Goal: Task Accomplishment & Management: Use online tool/utility

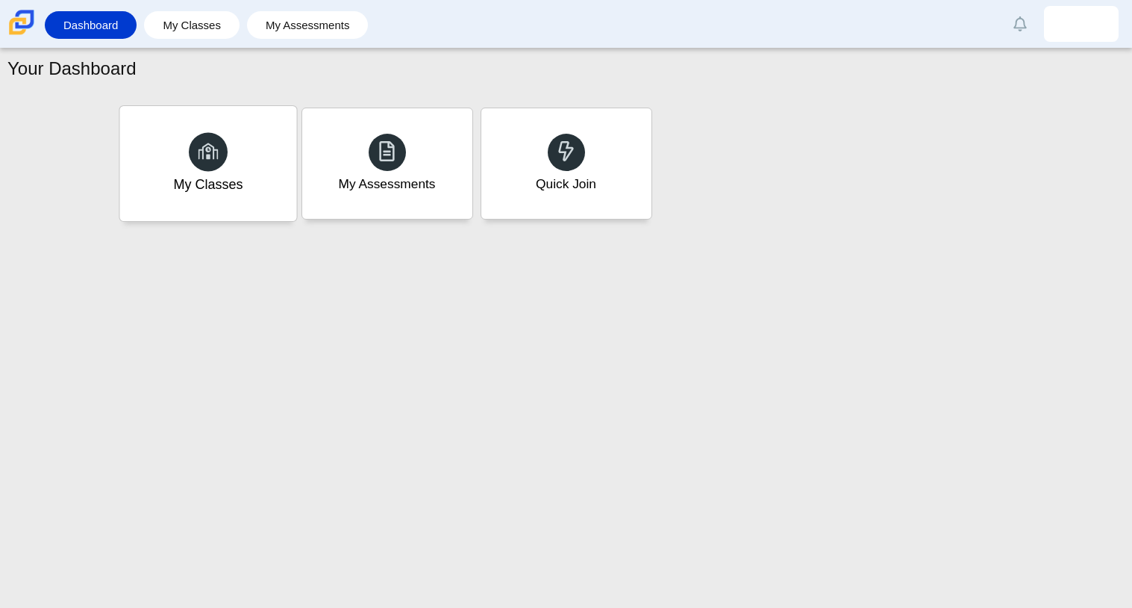
click at [246, 196] on div "My Classes" at bounding box center [207, 163] width 177 height 115
click at [187, 37] on link "My Classes" at bounding box center [192, 25] width 81 height 28
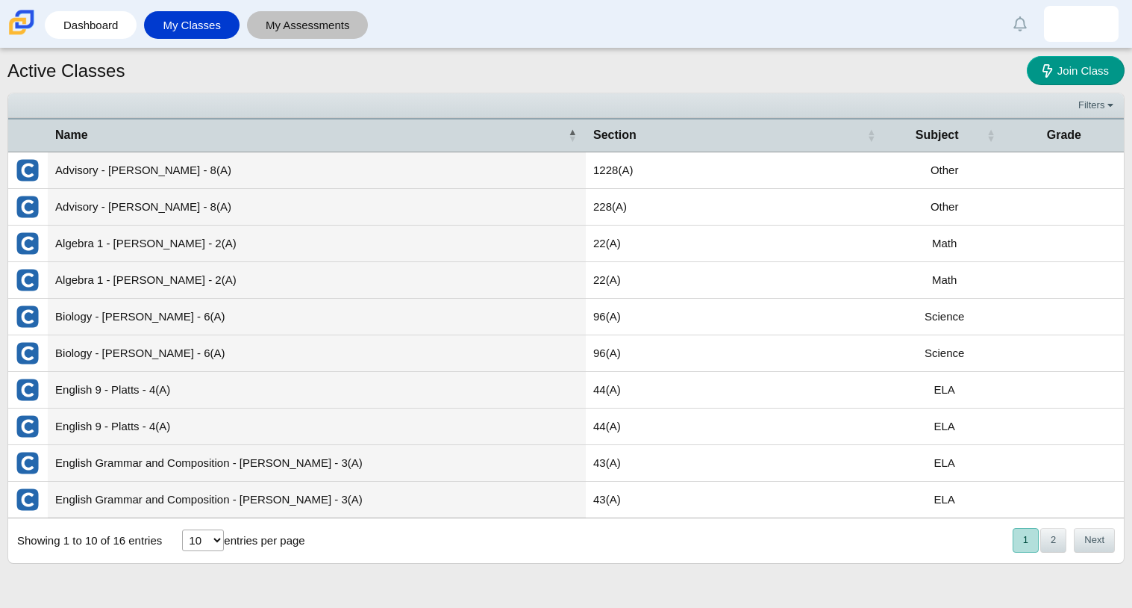
click at [307, 19] on link "My Assessments" at bounding box center [308, 25] width 107 height 28
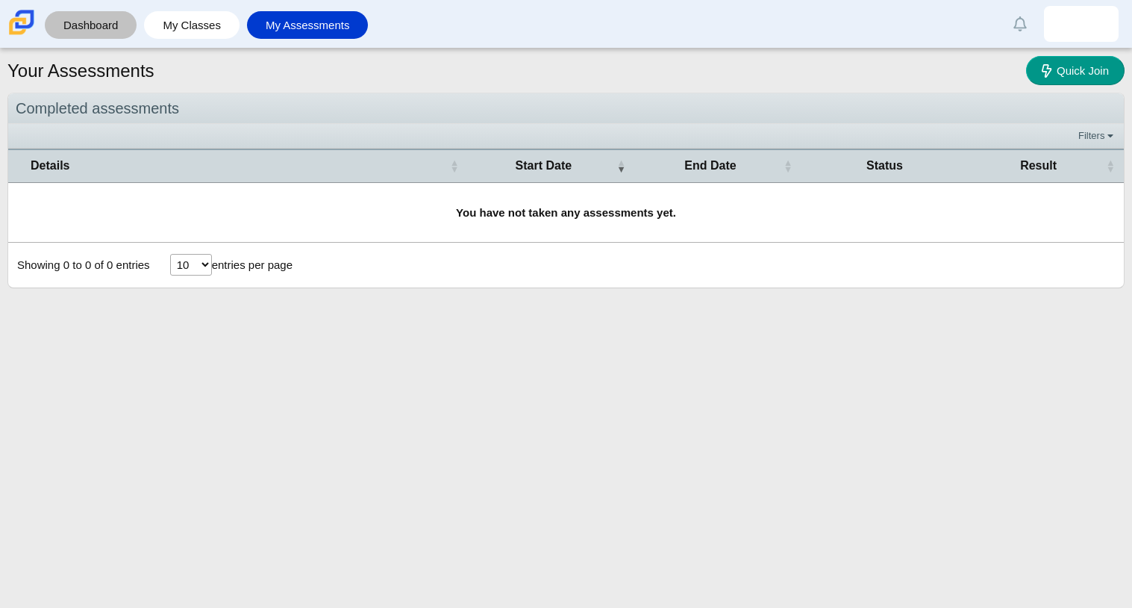
click at [85, 38] on link "Dashboard" at bounding box center [90, 25] width 77 height 28
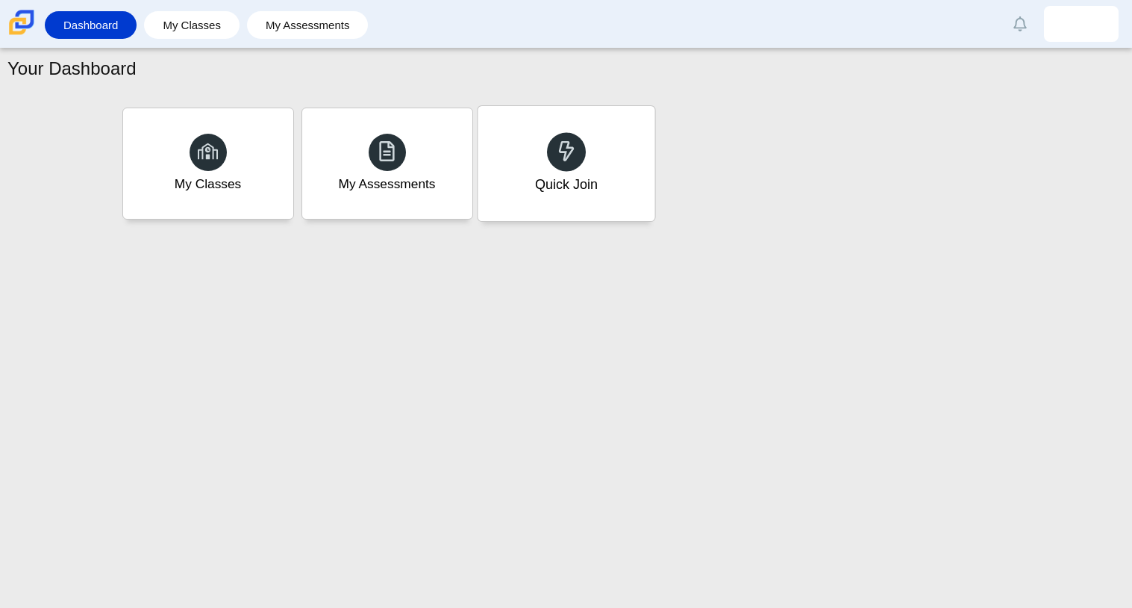
click at [545, 214] on div "Quick Join" at bounding box center [566, 163] width 177 height 115
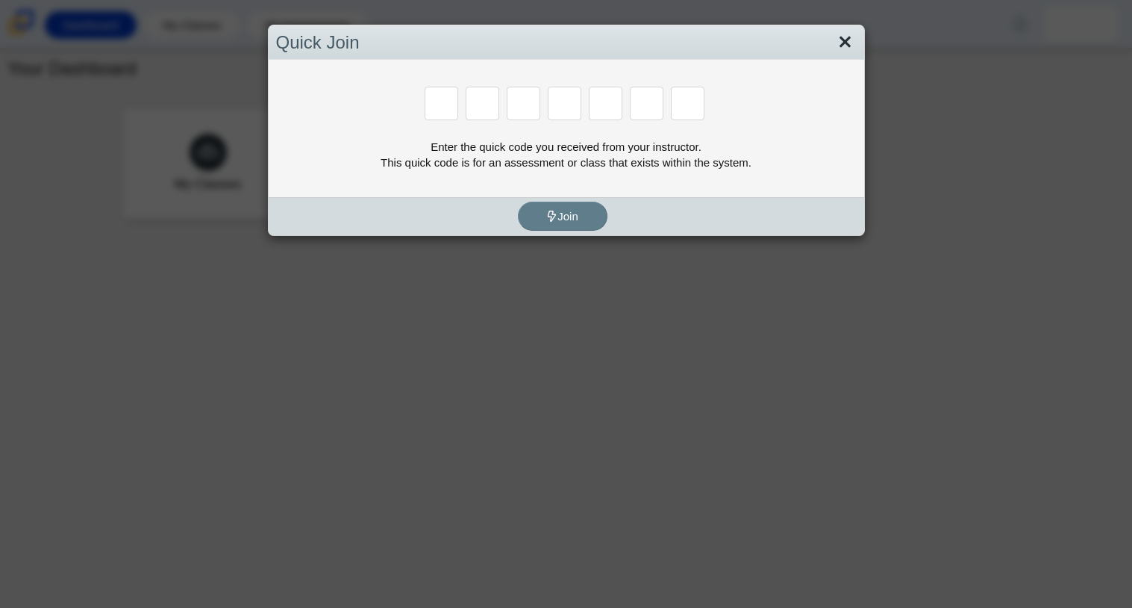
click at [843, 43] on link "Close" at bounding box center [845, 42] width 23 height 25
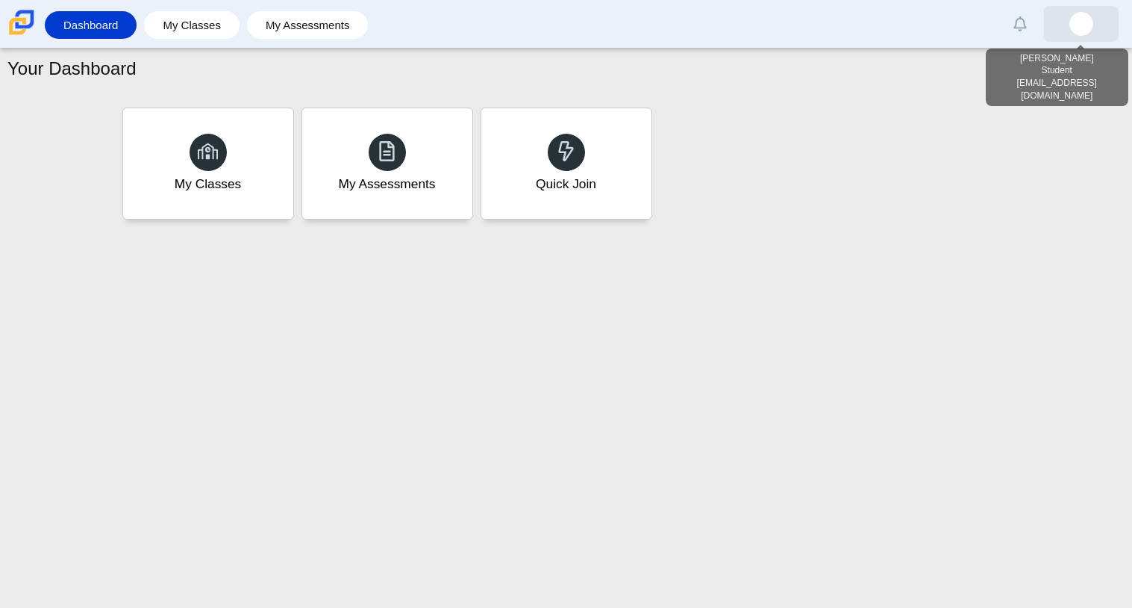
click at [1062, 24] on link at bounding box center [1081, 24] width 75 height 36
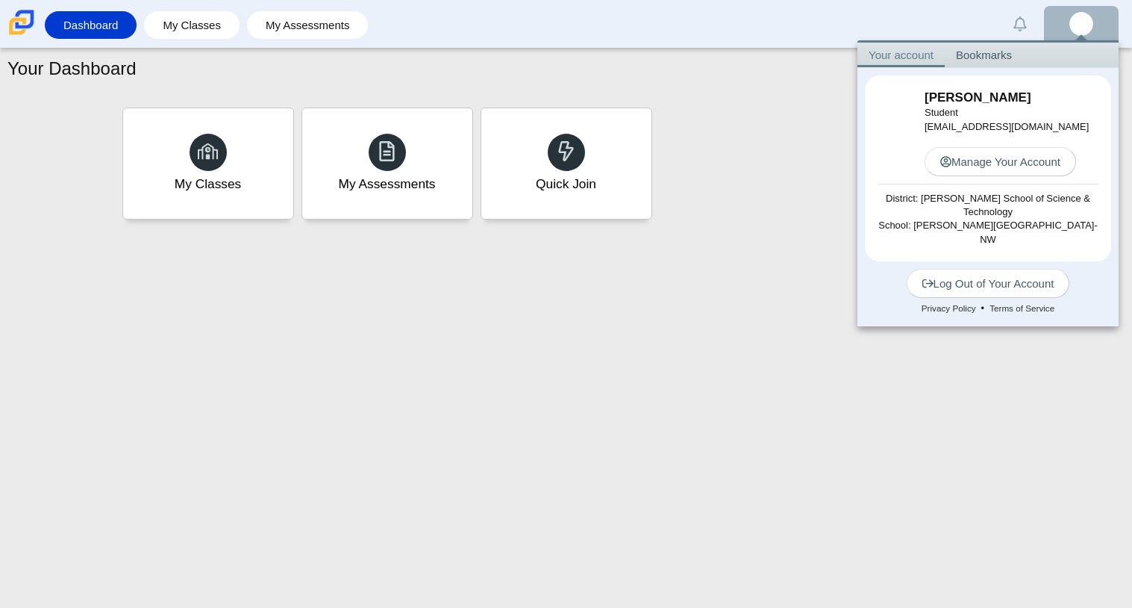
click at [854, 263] on div "Your Dashboard My Classes My Assessments Quick Join" at bounding box center [566, 328] width 1132 height 559
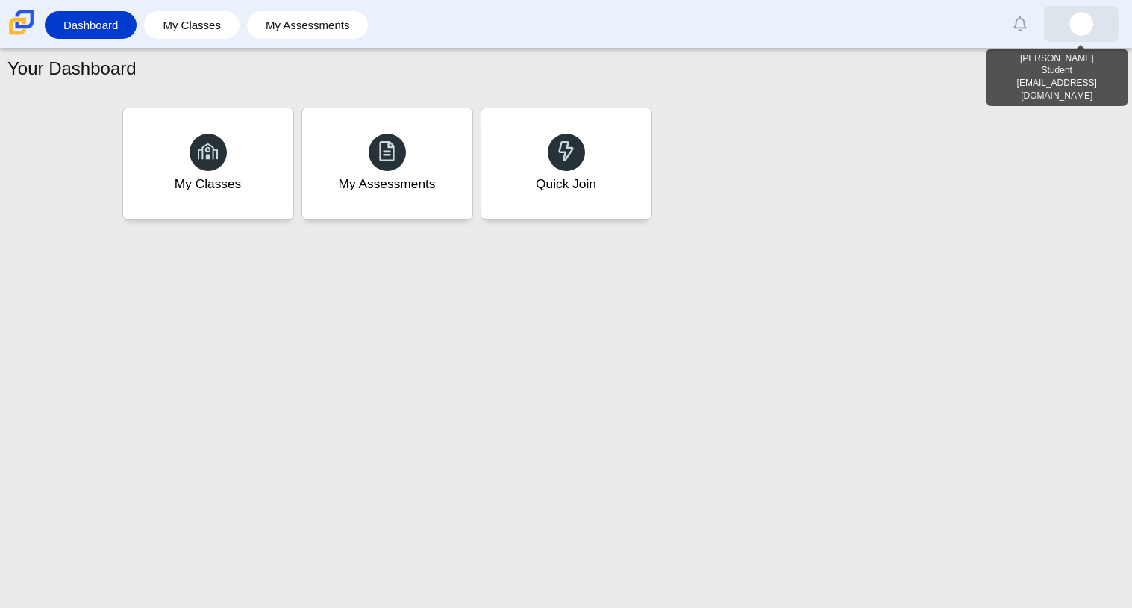
click at [1068, 37] on link at bounding box center [1081, 24] width 75 height 36
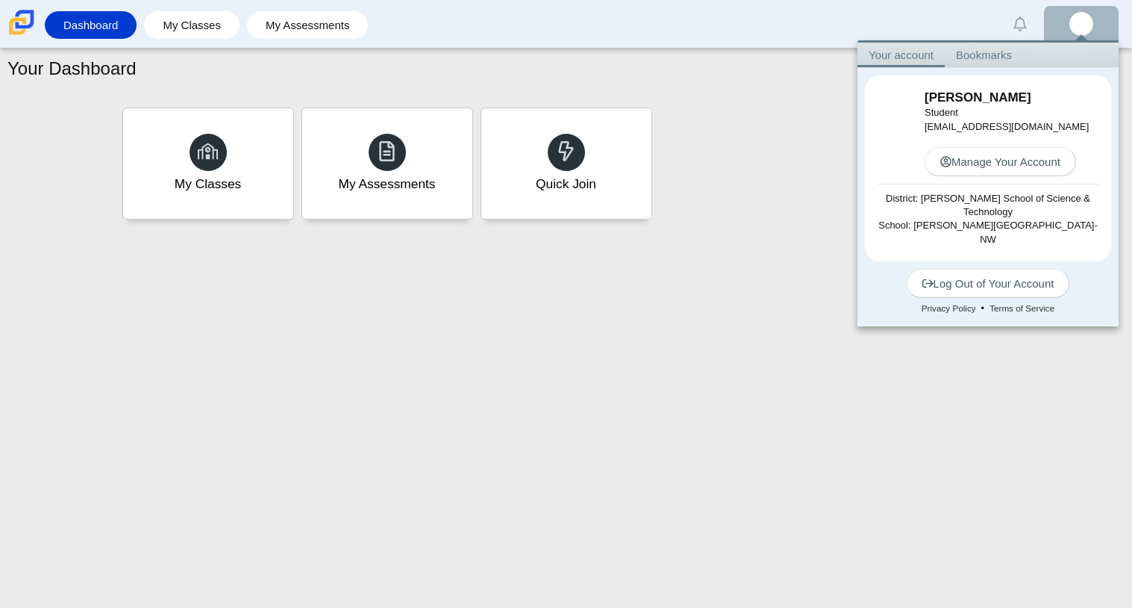
click at [983, 56] on link "Bookmarks" at bounding box center [984, 55] width 78 height 25
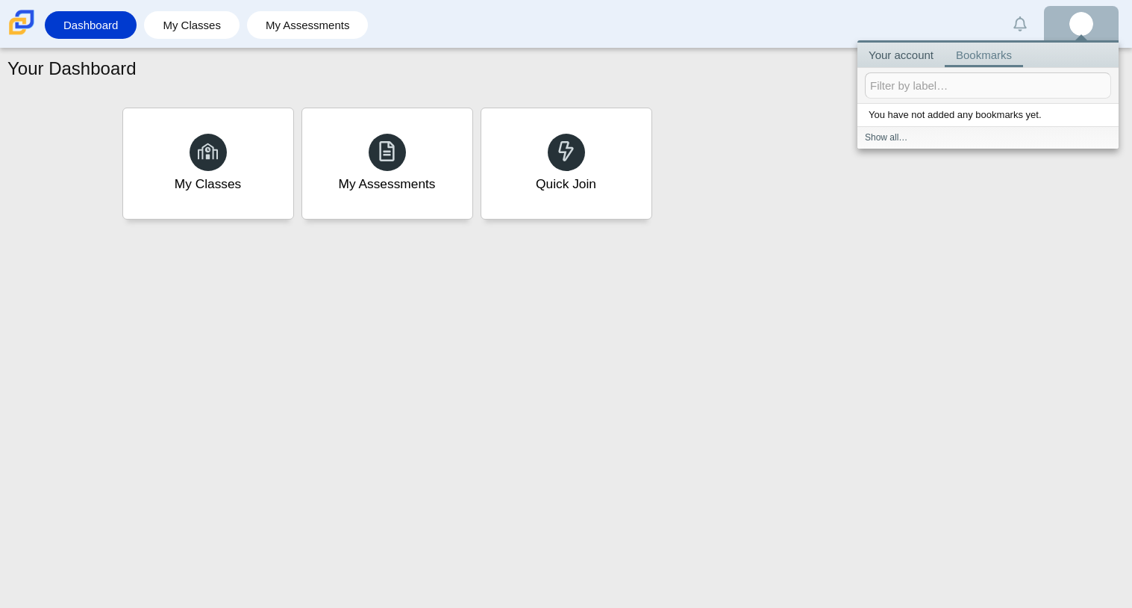
click at [983, 56] on link "Bookmarks" at bounding box center [984, 55] width 78 height 25
click at [917, 61] on link "Your account" at bounding box center [901, 55] width 87 height 25
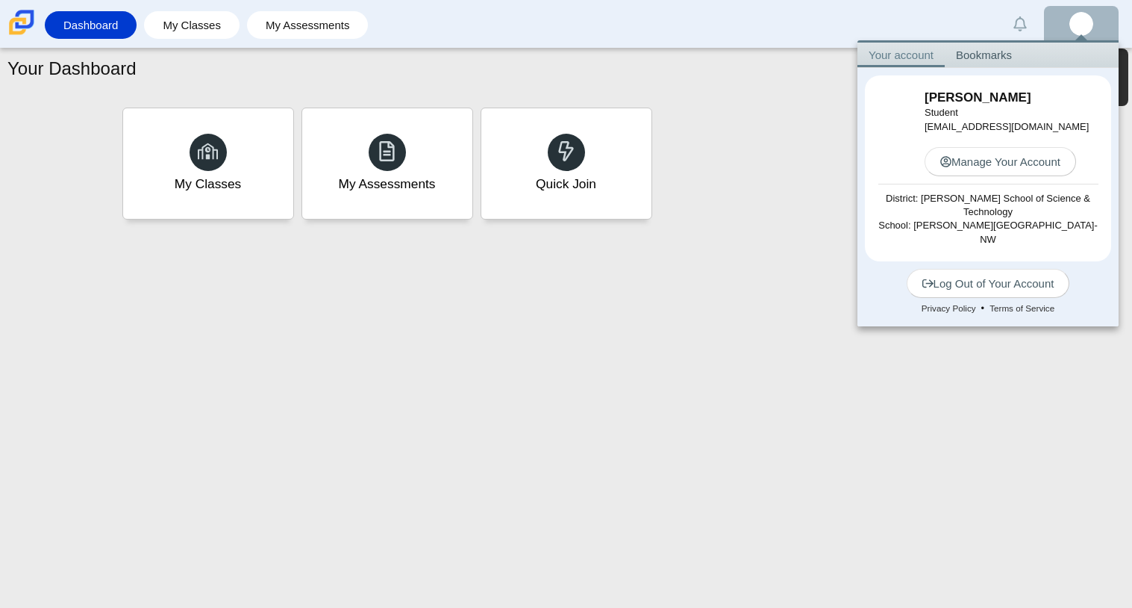
click at [1067, 27] on link at bounding box center [1081, 24] width 75 height 36
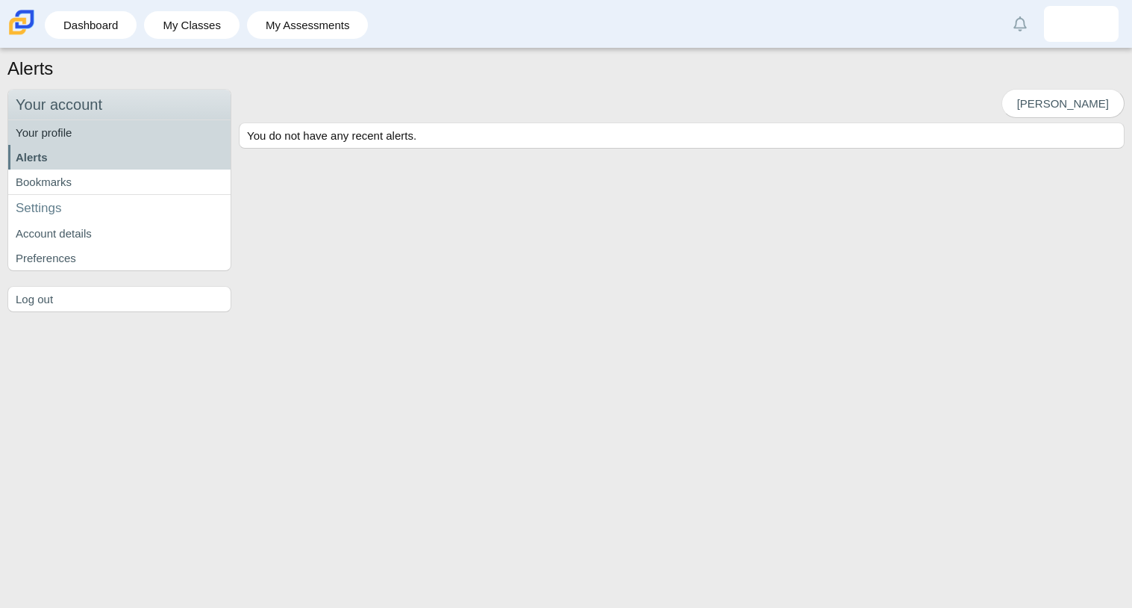
click at [117, 131] on link "Your profile" at bounding box center [119, 132] width 222 height 25
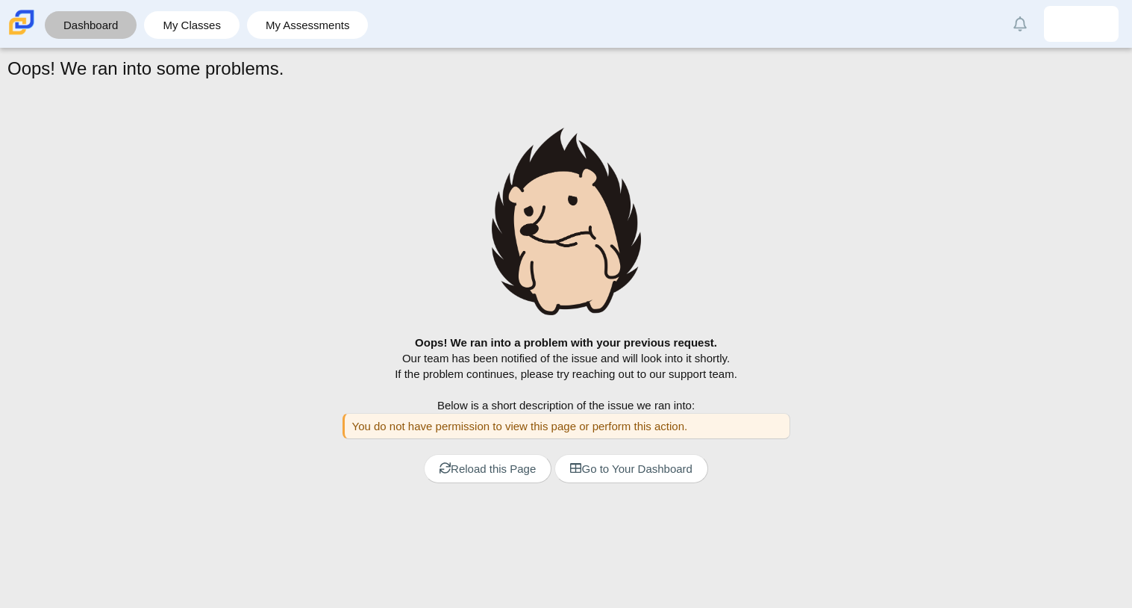
click at [104, 13] on link "Dashboard" at bounding box center [90, 25] width 77 height 28
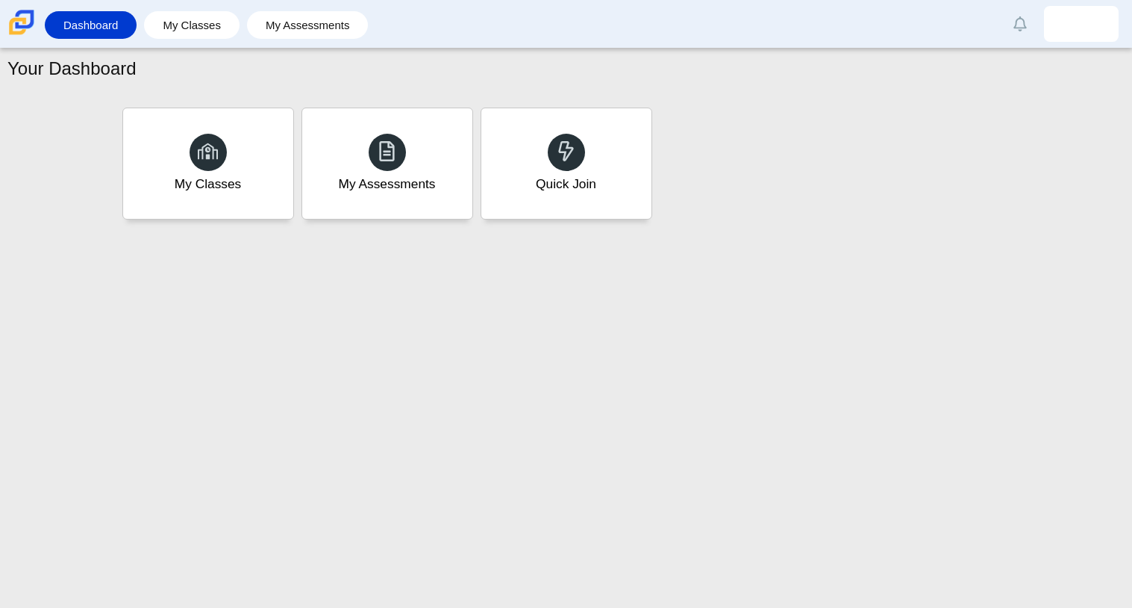
click at [152, 396] on div "Your Dashboard My Classes My Assessments Quick Join" at bounding box center [566, 328] width 1132 height 559
click at [635, 124] on div "Quick Join" at bounding box center [566, 163] width 177 height 115
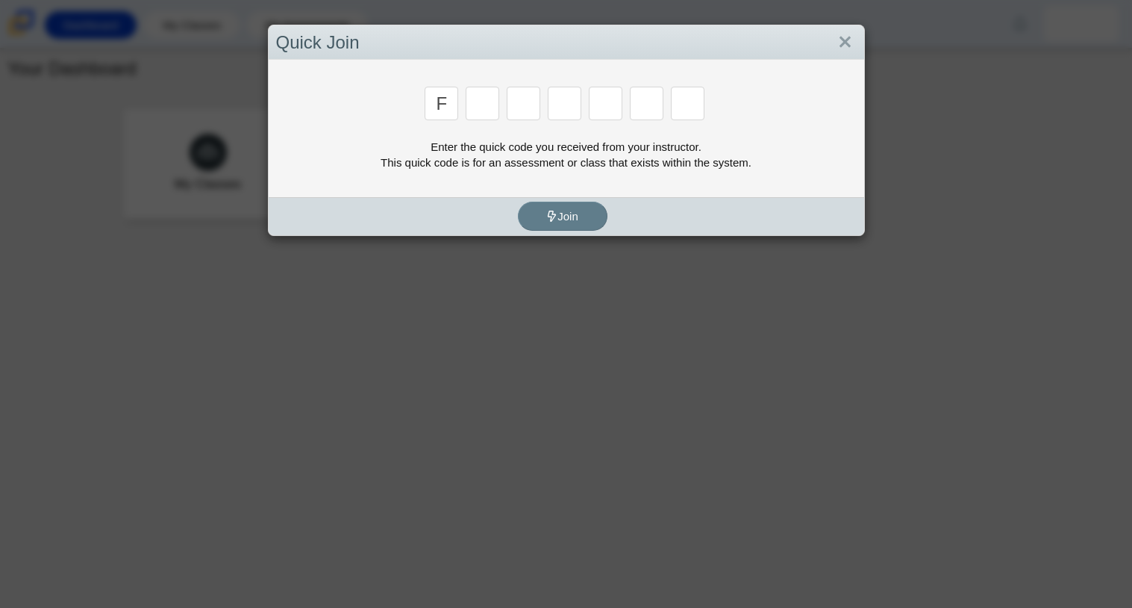
type input "F"
type input "7"
type input "m"
type input "c"
type input "h"
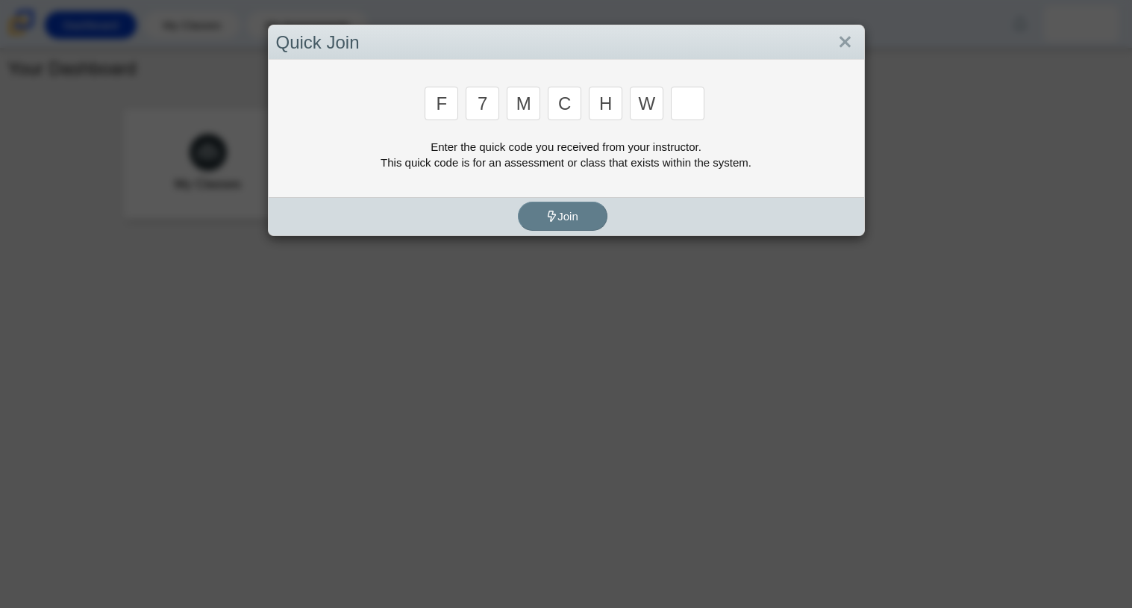
type input "w"
type input "k"
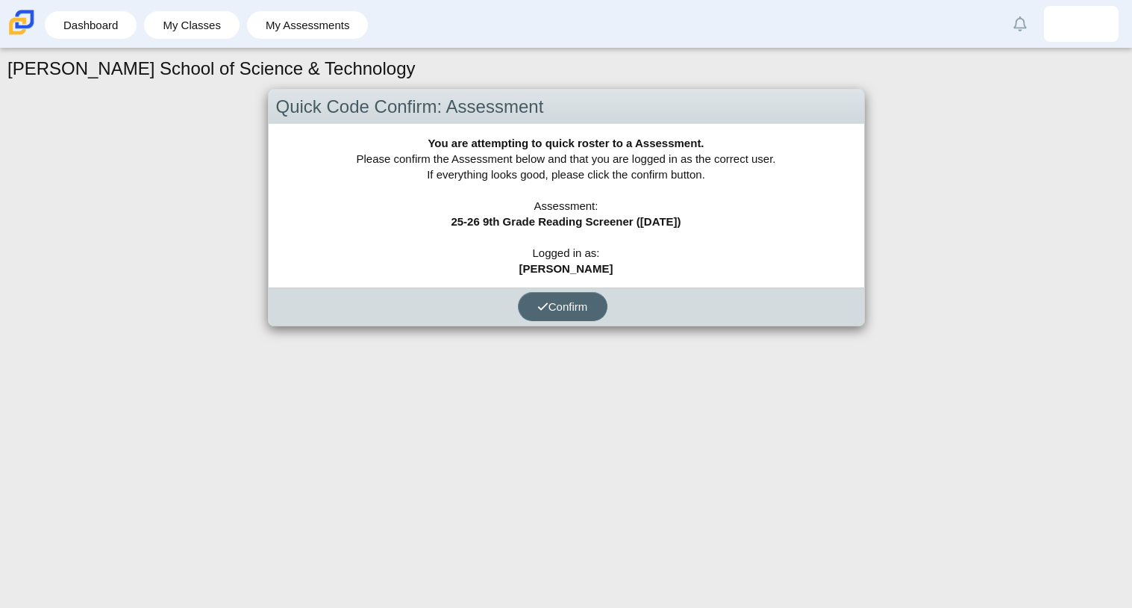
click at [573, 309] on span "Confirm" at bounding box center [562, 306] width 51 height 13
